Goal: Entertainment & Leisure: Consume media (video, audio)

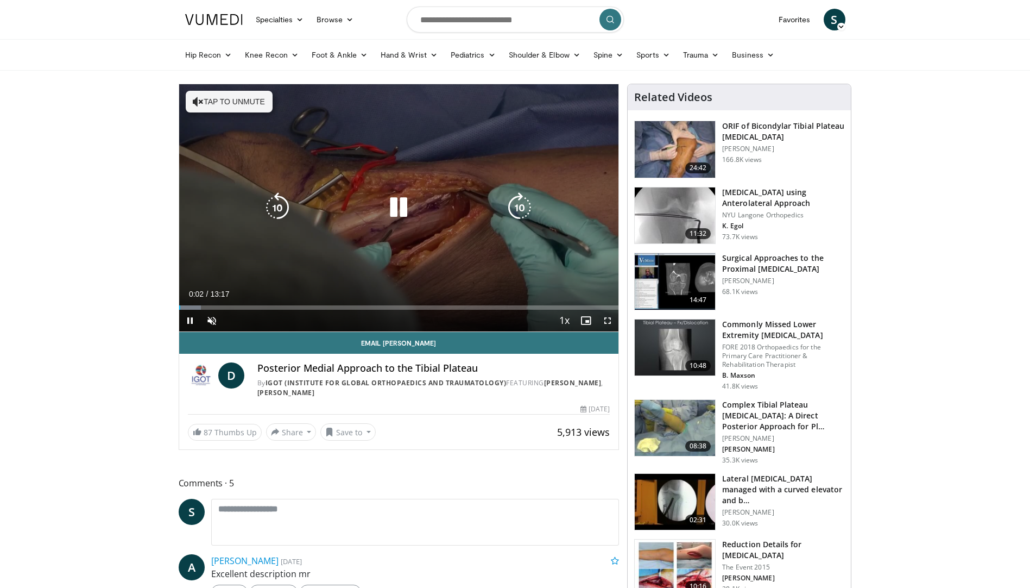
click at [501, 207] on div "Video Player" at bounding box center [399, 208] width 264 height 22
click at [519, 209] on icon "Video Player" at bounding box center [520, 207] width 30 height 30
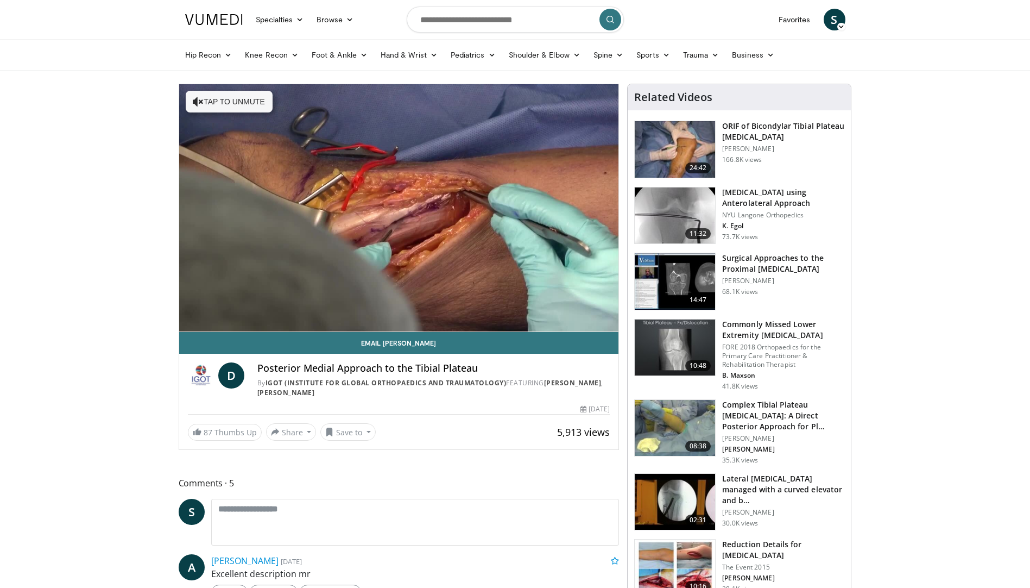
click at [519, 209] on div "10 seconds Tap to unmute" at bounding box center [399, 207] width 440 height 247
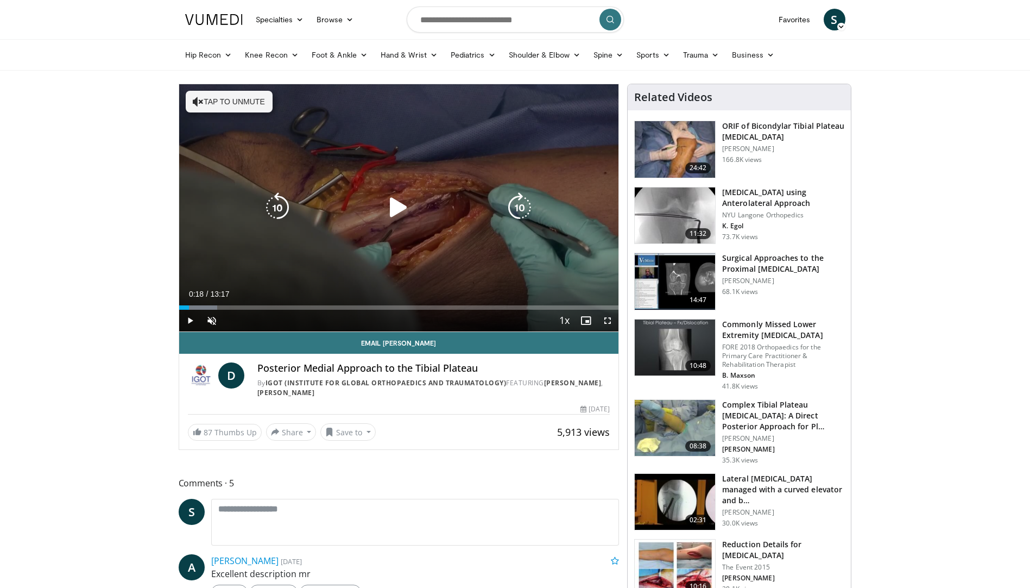
click at [524, 203] on icon "Video Player" at bounding box center [520, 207] width 30 height 30
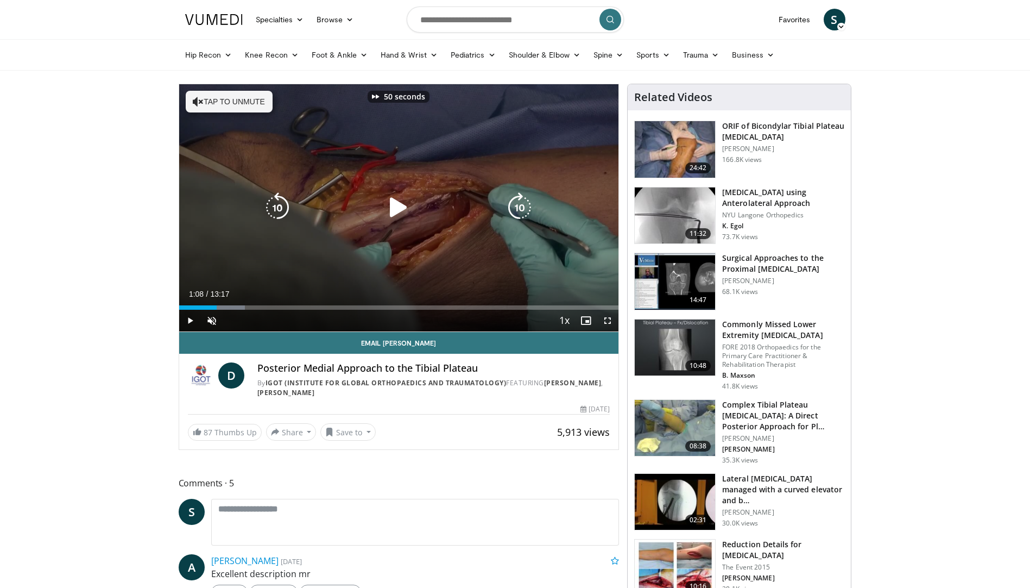
click at [525, 203] on icon "Video Player" at bounding box center [520, 207] width 30 height 30
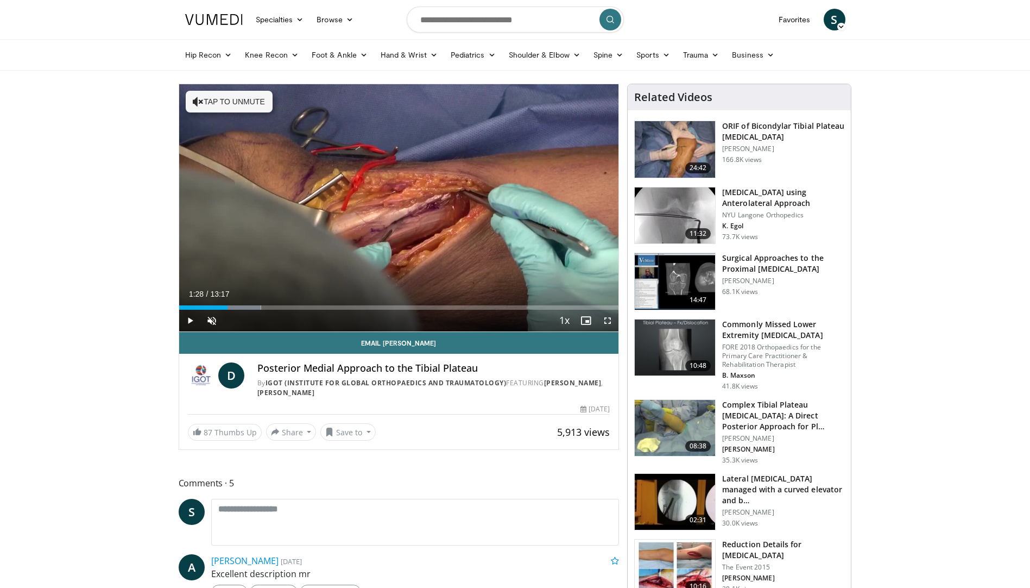
click at [516, 204] on div "70 seconds Tap to unmute" at bounding box center [399, 207] width 440 height 247
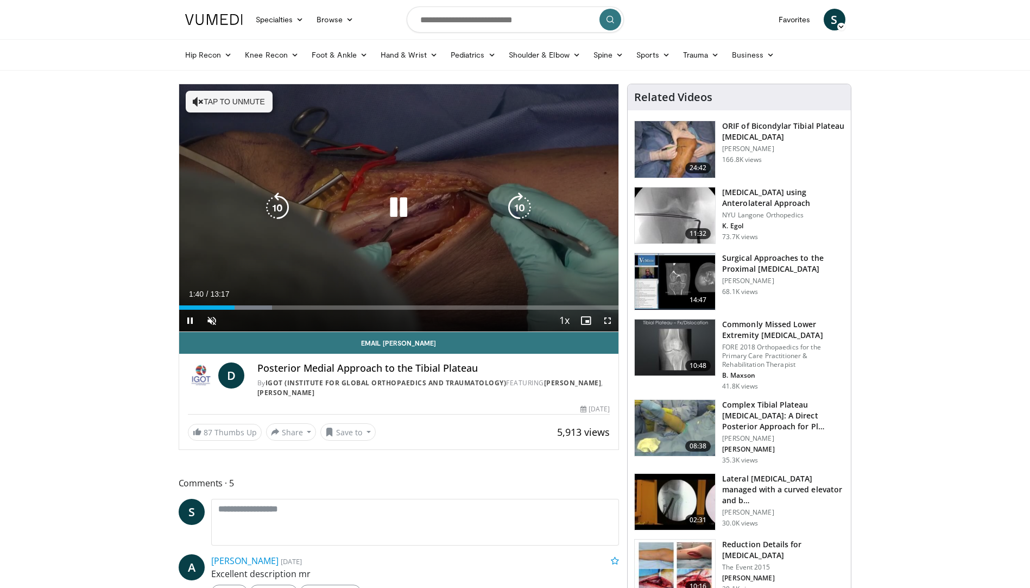
click at [514, 211] on icon "Video Player" at bounding box center [520, 207] width 30 height 30
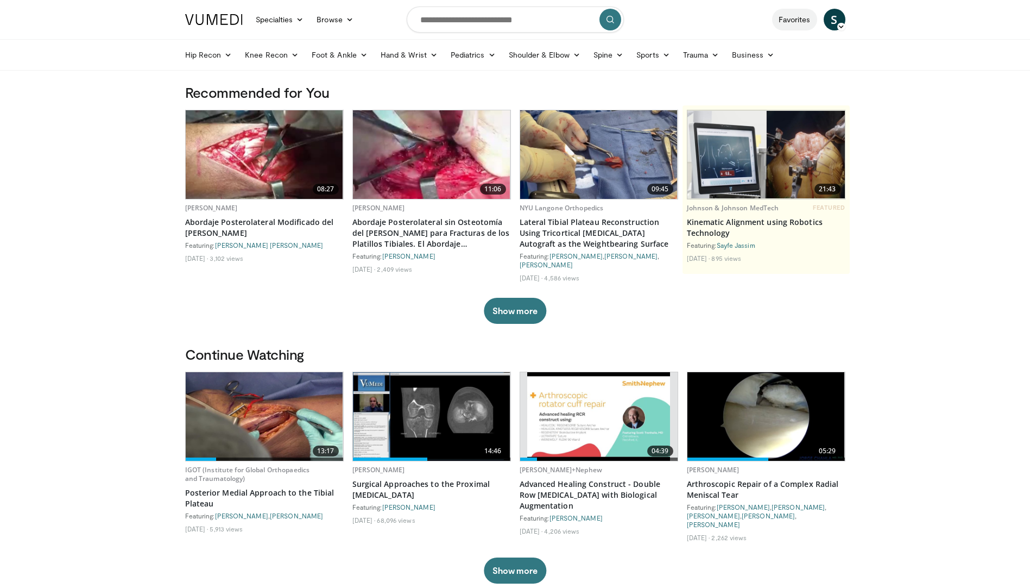
click at [791, 20] on link "Favorites" at bounding box center [794, 20] width 45 height 22
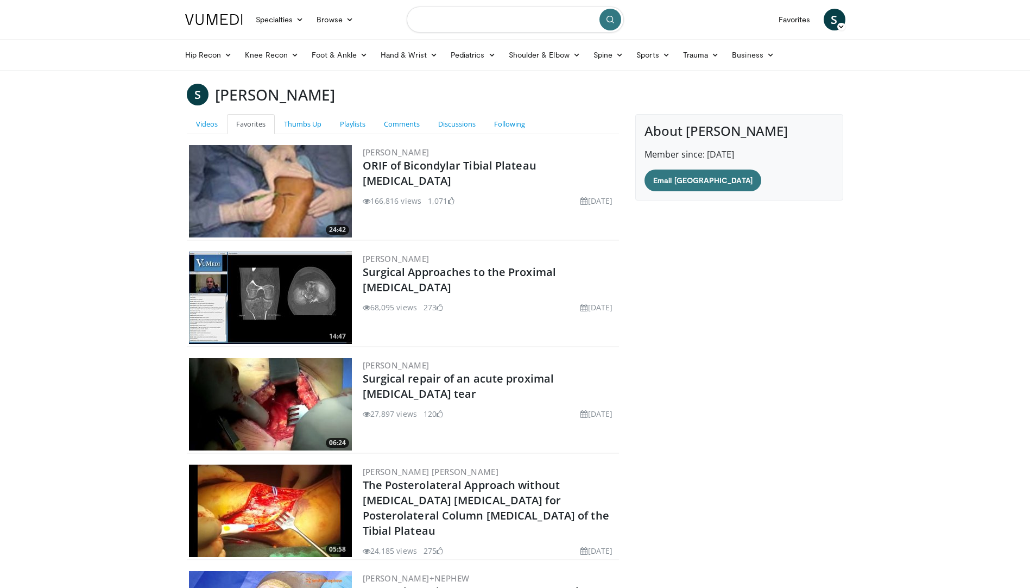
click at [496, 16] on input "Search topics, interventions" at bounding box center [515, 20] width 217 height 26
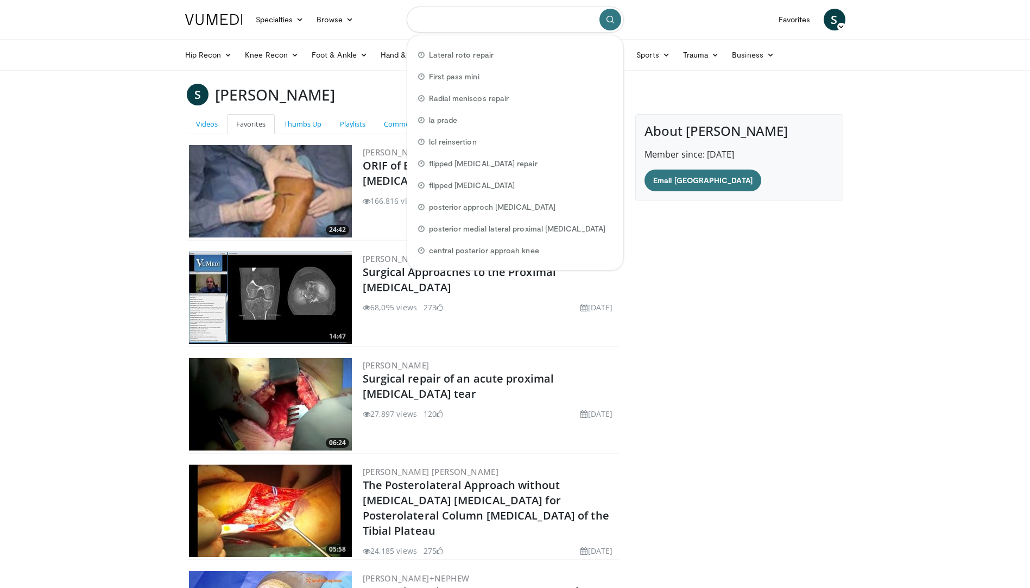
click at [496, 16] on input "Search topics, interventions" at bounding box center [515, 20] width 217 height 26
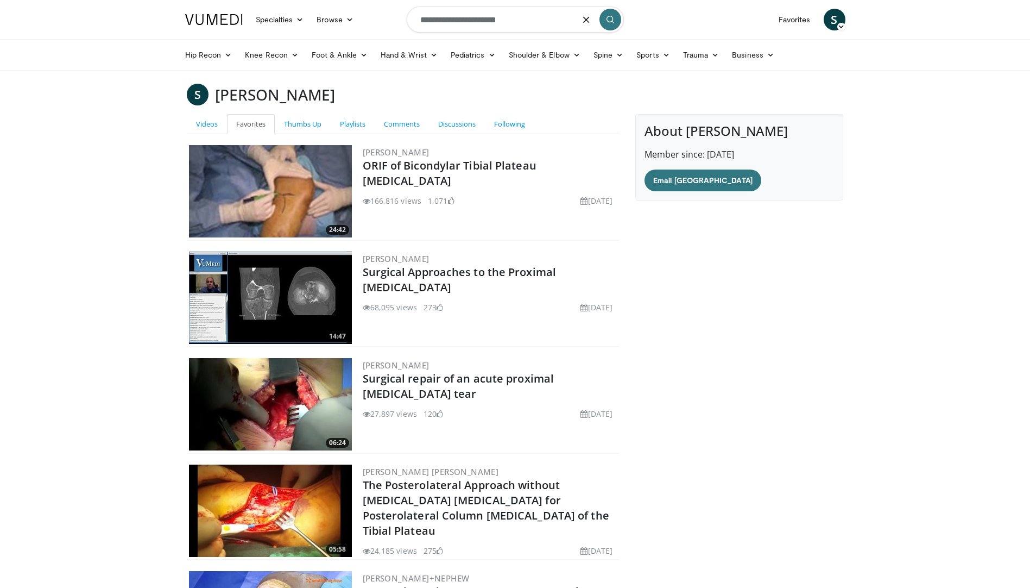
type input "**********"
